Goal: Find specific fact: Find specific fact

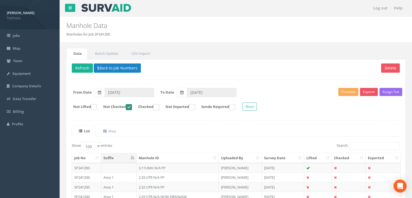
select select "100"
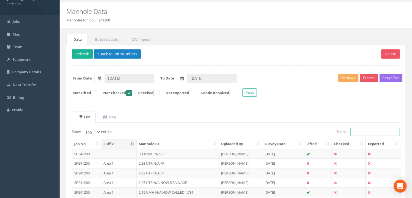
click at [361, 131] on input "Search:" at bounding box center [375, 132] width 50 height 8
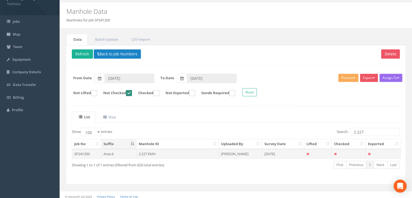
click at [162, 151] on td "2.227 EMH" at bounding box center [178, 154] width 82 height 10
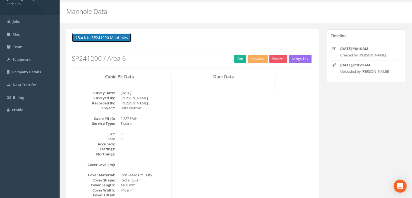
click at [117, 40] on button "Back to SP241200 Manholes" at bounding box center [102, 37] width 60 height 9
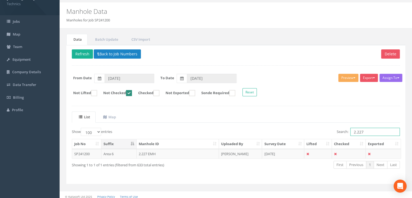
click at [368, 132] on input "2.227" at bounding box center [375, 132] width 50 height 8
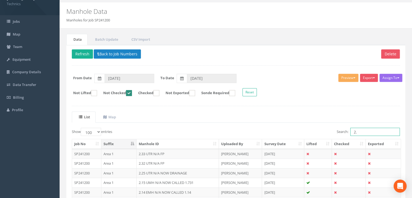
type input "2"
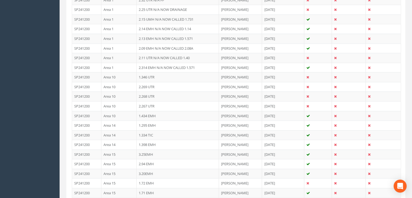
scroll to position [103, 0]
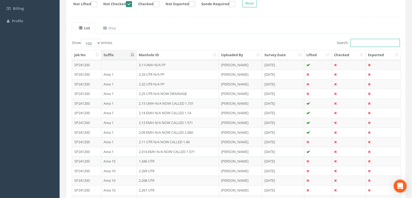
click at [370, 45] on input "Search:" at bounding box center [375, 43] width 50 height 8
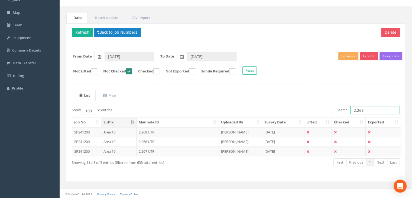
scroll to position [17, 0]
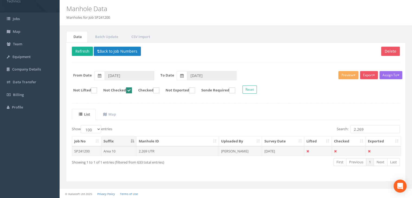
click at [172, 152] on td "2.269 UTR" at bounding box center [178, 151] width 82 height 10
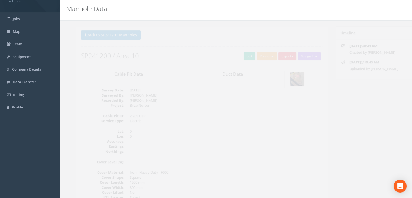
click at [280, 79] on div at bounding box center [296, 79] width 33 height 18
click at [287, 80] on img at bounding box center [288, 79] width 14 height 14
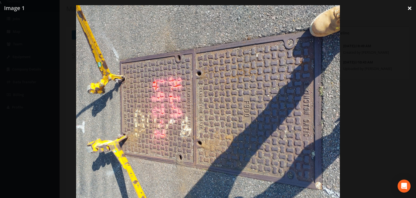
click at [409, 8] on link "×" at bounding box center [409, 8] width 13 height 16
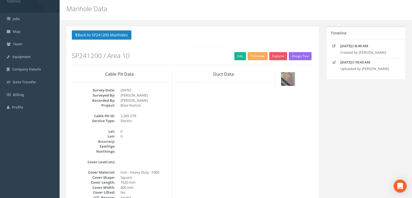
click at [291, 79] on img at bounding box center [288, 79] width 14 height 14
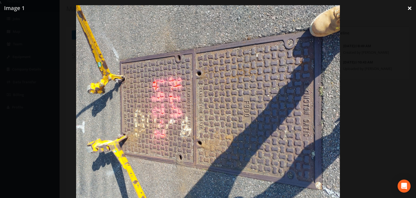
drag, startPoint x: 409, startPoint y: 11, endPoint x: 408, endPoint y: 8, distance: 2.9
click at [409, 10] on link "×" at bounding box center [409, 8] width 13 height 16
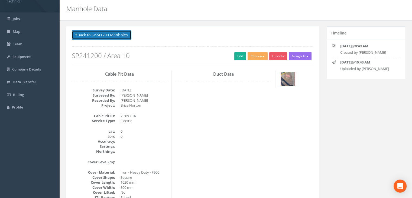
click at [115, 34] on button "Back to SP241200 Manholes" at bounding box center [102, 34] width 60 height 9
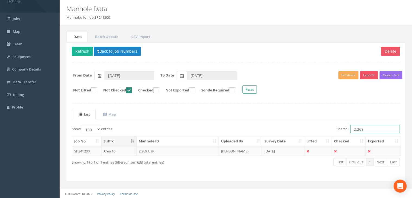
click at [376, 125] on input "2.269" at bounding box center [375, 129] width 50 height 8
click at [162, 148] on td "2.268 UTR" at bounding box center [178, 151] width 82 height 10
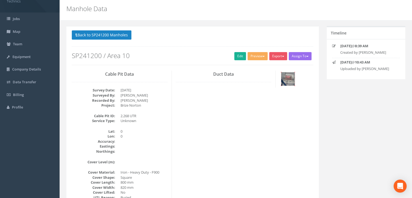
click at [282, 78] on img at bounding box center [288, 79] width 14 height 14
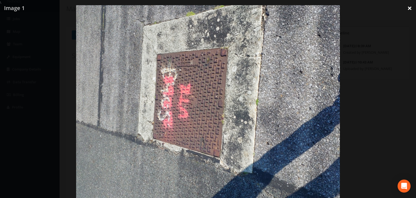
click at [409, 11] on link "×" at bounding box center [409, 8] width 13 height 16
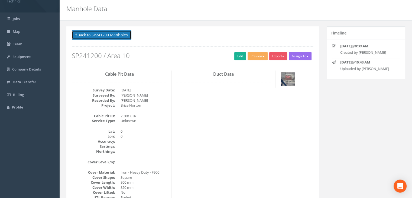
click at [104, 34] on button "Back to SP241200 Manholes" at bounding box center [102, 34] width 60 height 9
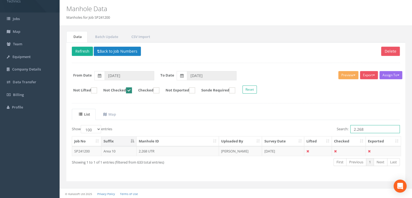
click at [370, 128] on input "2.268" at bounding box center [375, 129] width 50 height 8
click at [196, 149] on td "2.267 UTR" at bounding box center [178, 151] width 82 height 10
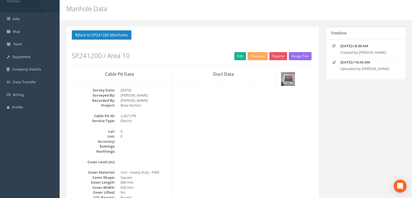
click at [289, 80] on img at bounding box center [288, 79] width 14 height 14
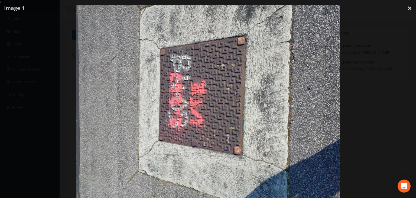
click at [402, 21] on div at bounding box center [208, 104] width 416 height 198
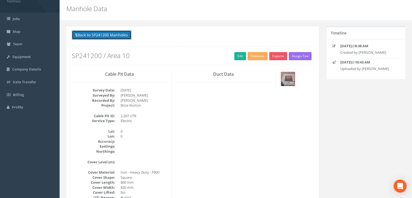
drag, startPoint x: 121, startPoint y: 35, endPoint x: 128, endPoint y: 38, distance: 7.5
click at [121, 35] on button "Back to SP241200 Manholes" at bounding box center [102, 34] width 60 height 9
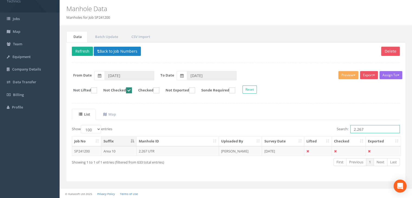
click at [371, 128] on input "2.267" at bounding box center [375, 129] width 50 height 8
click at [205, 153] on td "2.269 UTR" at bounding box center [178, 151] width 82 height 10
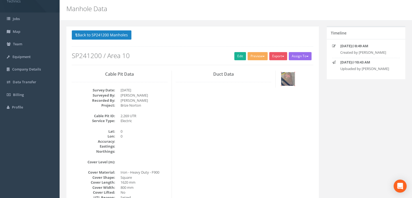
click at [289, 78] on img at bounding box center [288, 79] width 14 height 14
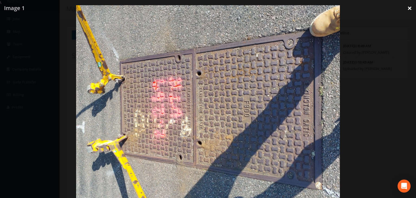
click at [410, 9] on link "×" at bounding box center [409, 8] width 13 height 16
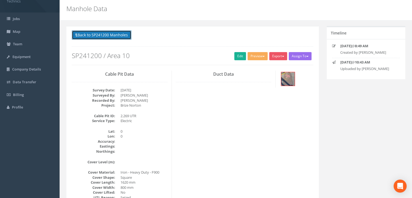
click at [101, 34] on button "Back to SP241200 Manholes" at bounding box center [102, 34] width 60 height 9
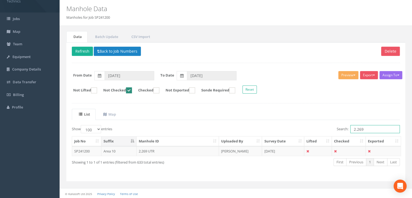
click at [374, 130] on input "2.269" at bounding box center [375, 129] width 50 height 8
type input "2.227"
click at [184, 147] on td "2.227 EMH" at bounding box center [178, 151] width 82 height 10
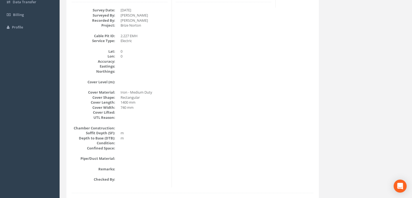
scroll to position [120, 0]
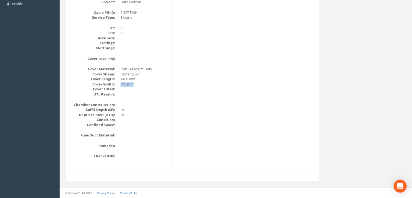
drag, startPoint x: 143, startPoint y: 85, endPoint x: 121, endPoint y: 82, distance: 22.2
click at [121, 82] on dd "740 mm" at bounding box center [144, 84] width 47 height 5
click at [133, 79] on dd "1400 mm" at bounding box center [144, 78] width 47 height 5
